Goal: Check status: Check status

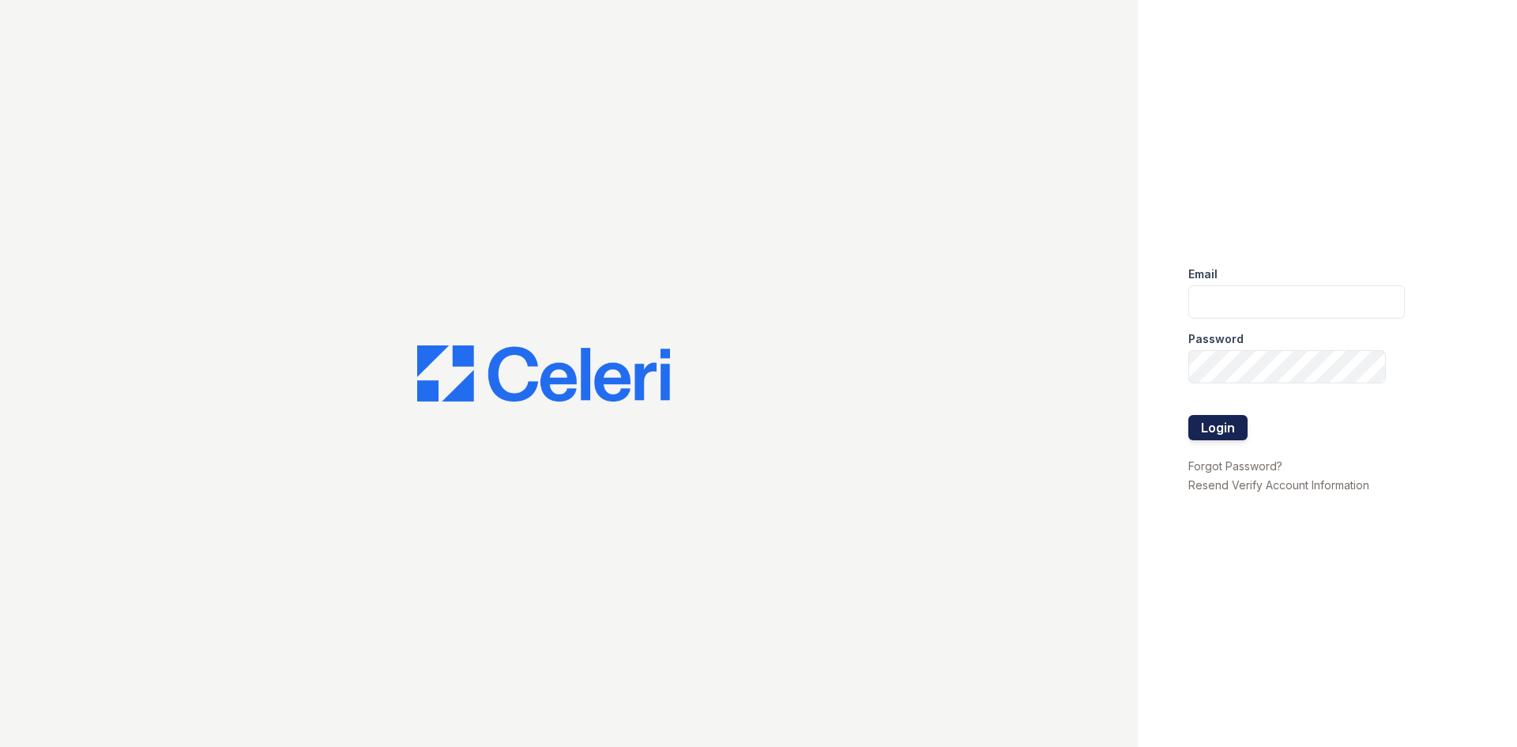
type input "[EMAIL_ADDRESS][DOMAIN_NAME]"
click at [1207, 431] on button "Login" at bounding box center [1218, 427] width 59 height 25
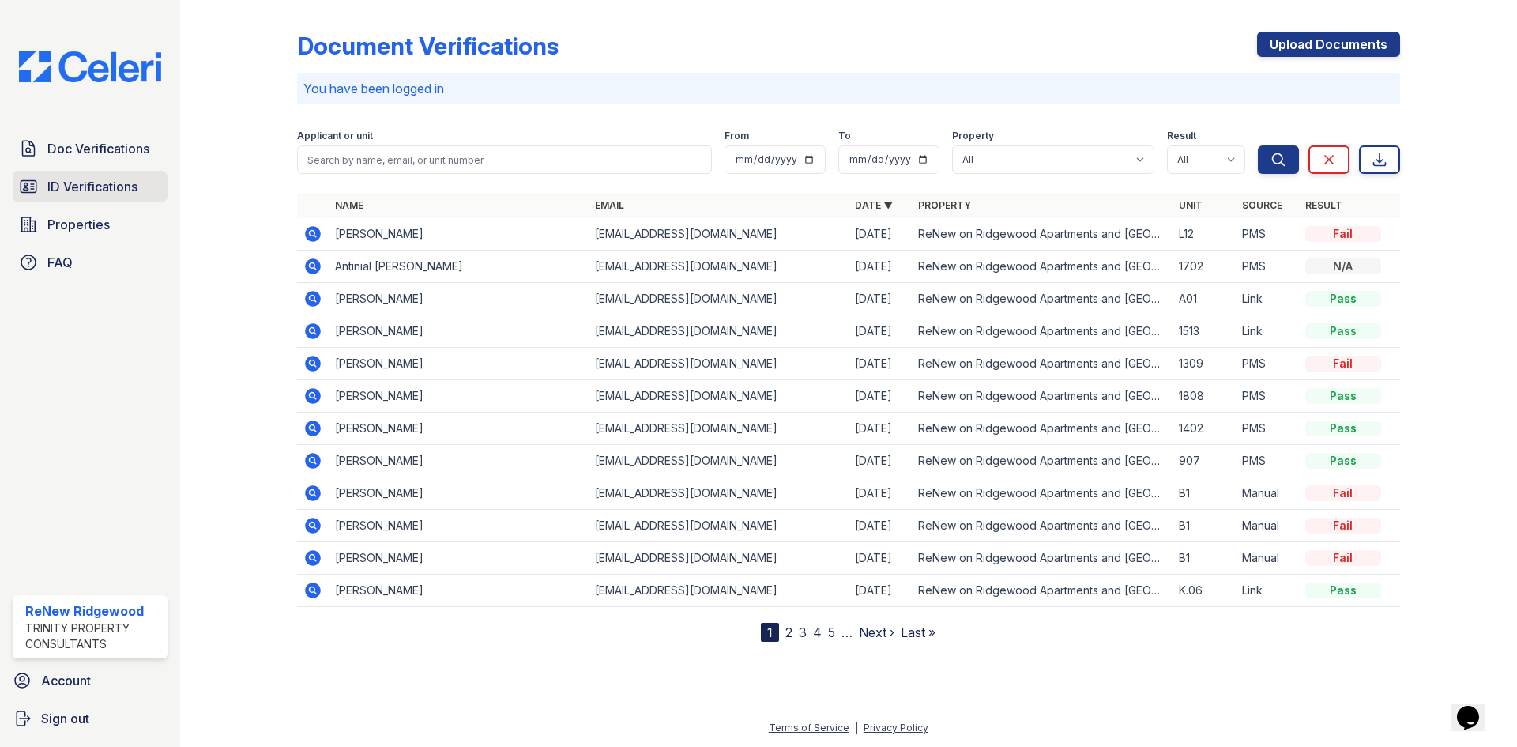
click at [130, 189] on span "ID Verifications" at bounding box center [92, 186] width 90 height 19
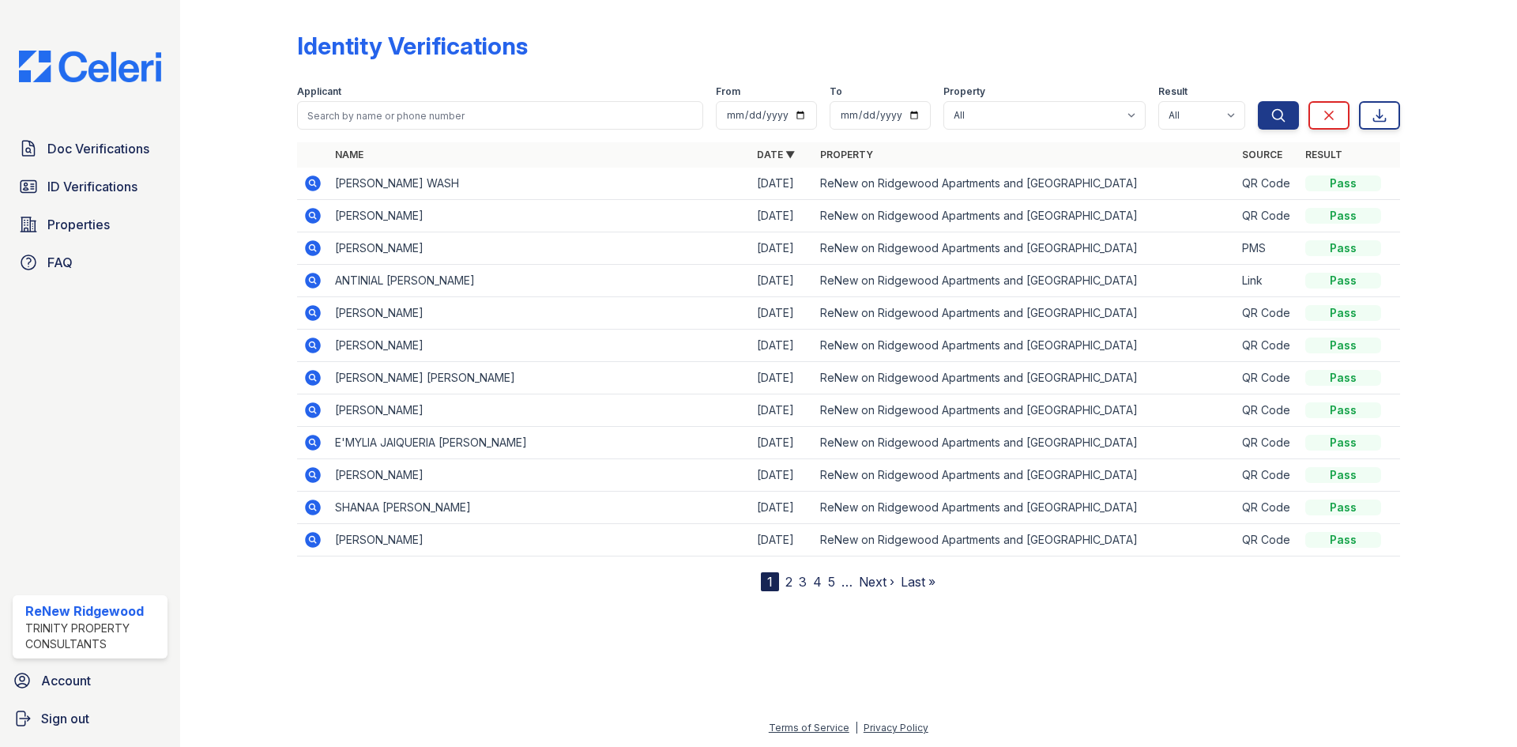
click at [309, 187] on icon at bounding box center [313, 183] width 16 height 16
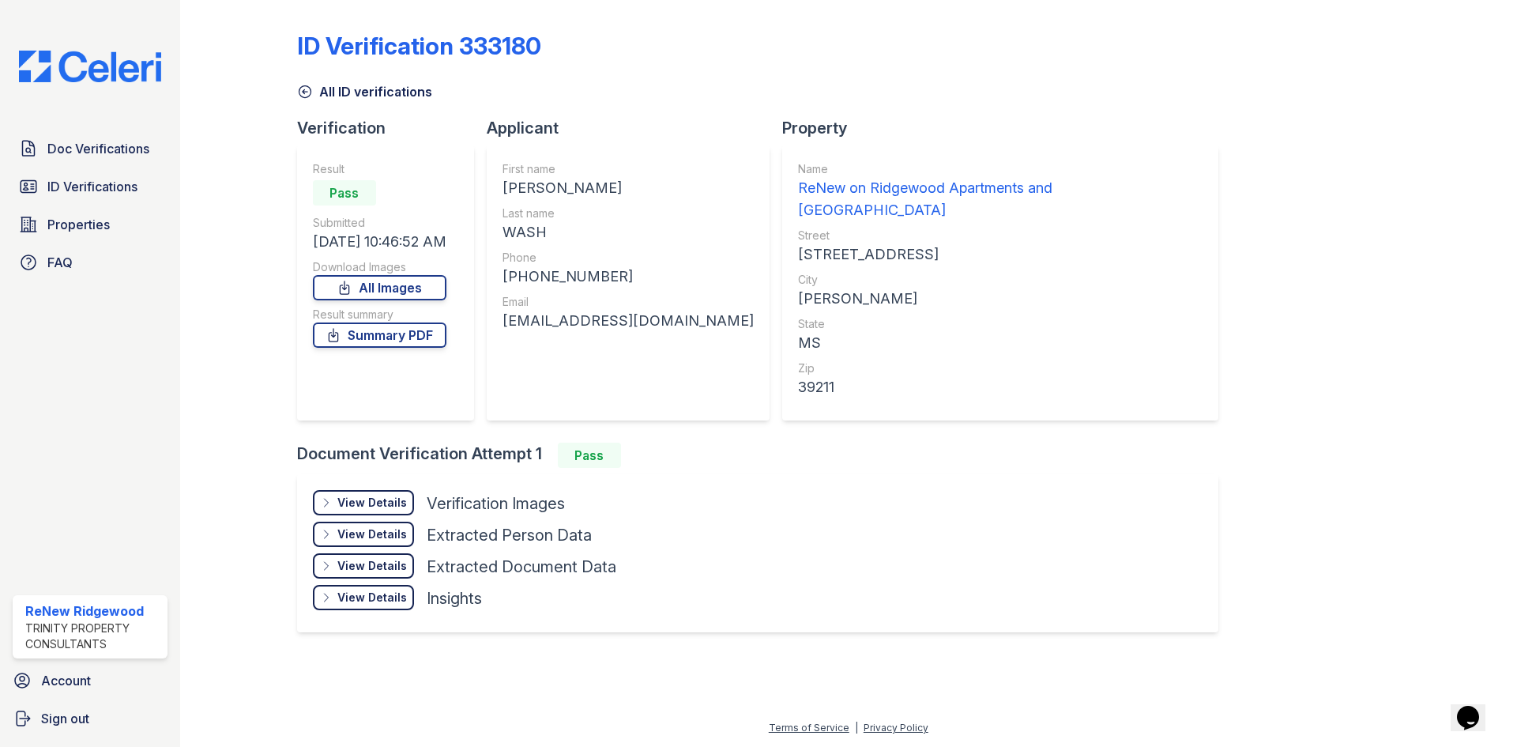
click at [389, 495] on div "View Details" at bounding box center [372, 503] width 70 height 16
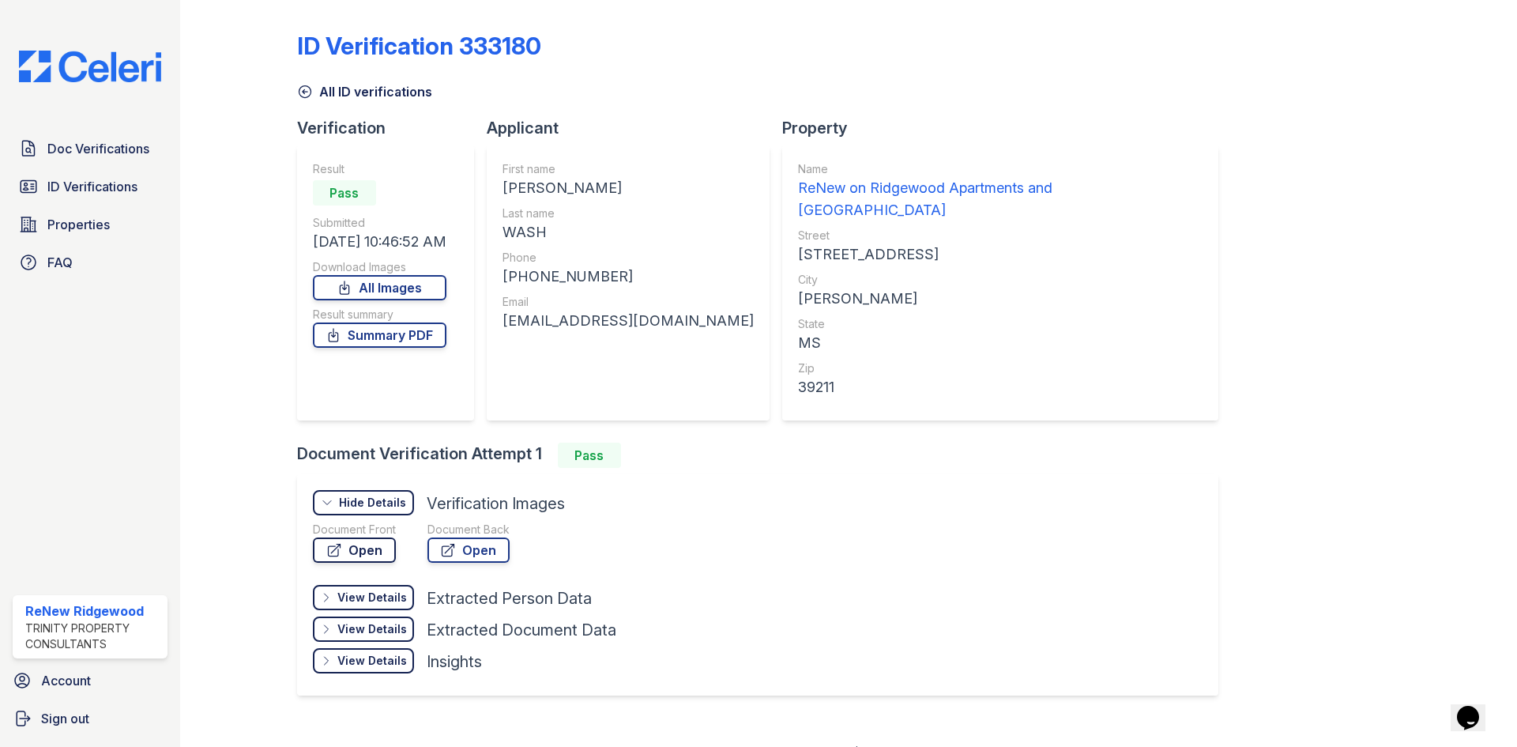
click at [372, 537] on link "Open" at bounding box center [354, 549] width 83 height 25
